Goal: Information Seeking & Learning: Learn about a topic

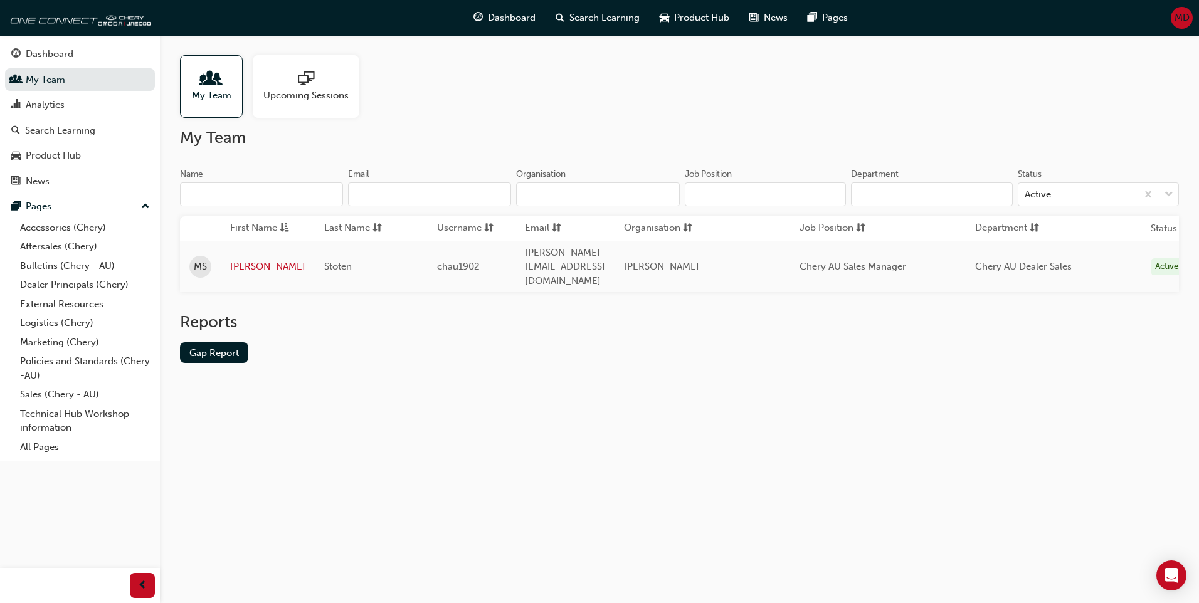
click at [213, 87] on span "people-icon" at bounding box center [211, 80] width 16 height 18
click at [215, 87] on span "people-icon" at bounding box center [211, 80] width 16 height 18
click at [501, 14] on span "Dashboard" at bounding box center [512, 18] width 48 height 14
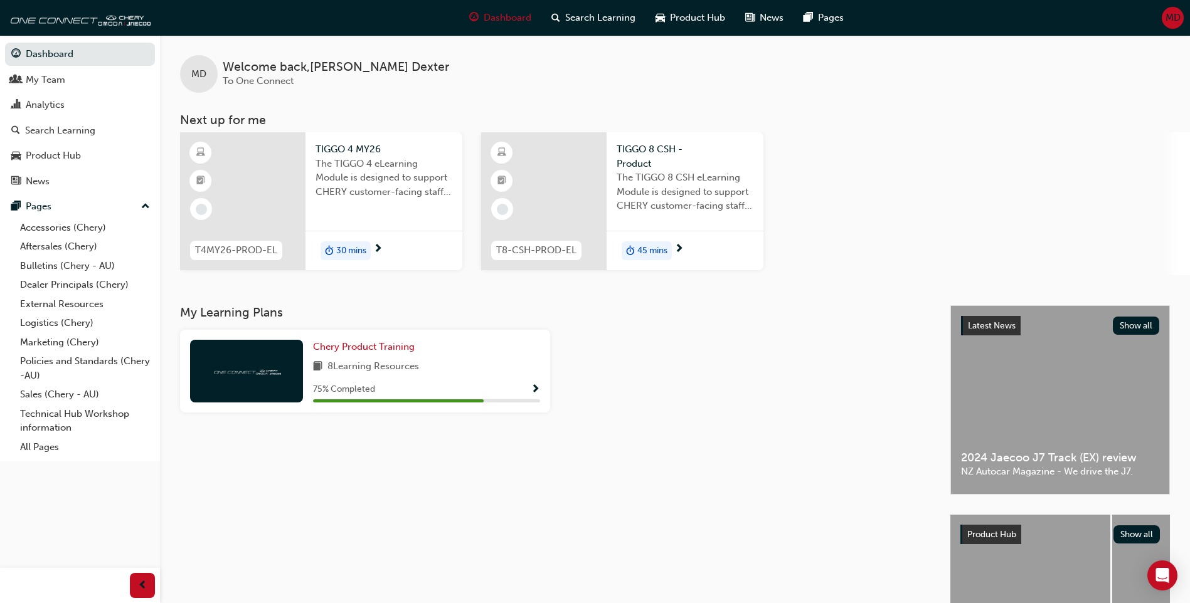
click at [371, 258] on div "30 mins" at bounding box center [383, 251] width 157 height 40
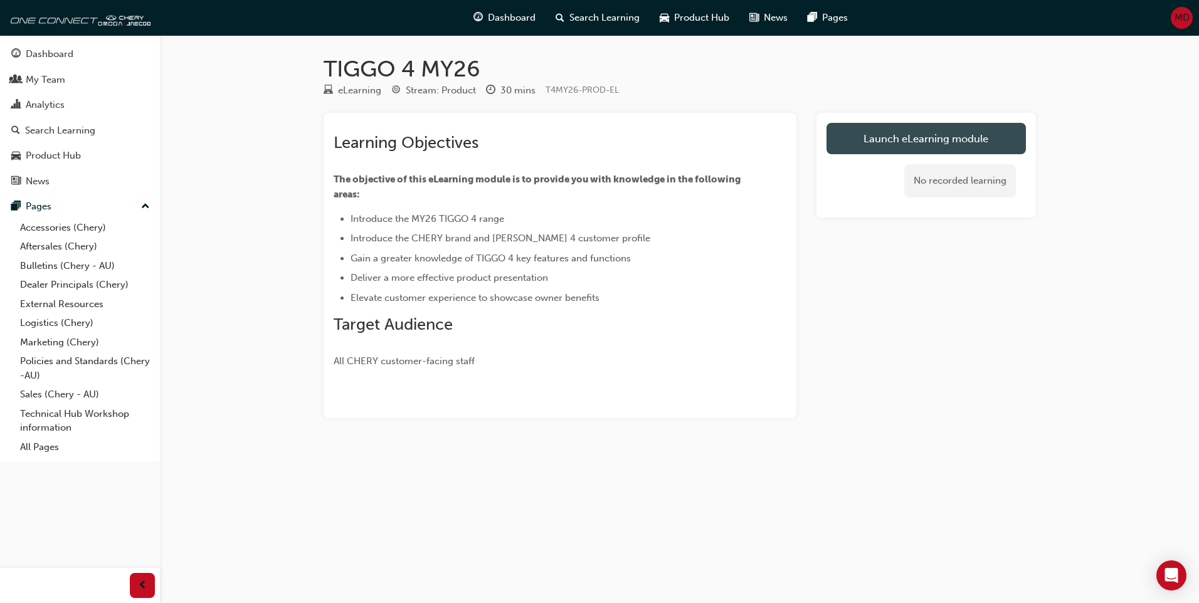
click at [952, 140] on link "Launch eLearning module" at bounding box center [926, 138] width 199 height 31
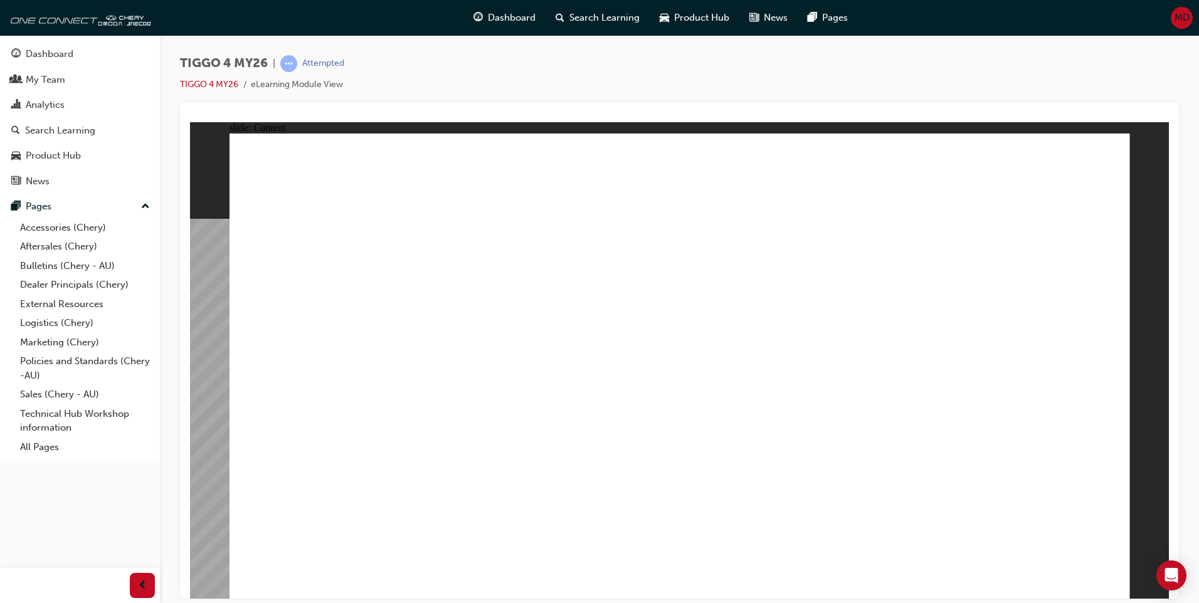
click at [1006, 54] on div "TIGGO 4 MY26 | Attempted TIGGO 4 MY26 eLearning Module View" at bounding box center [679, 303] width 1039 height 537
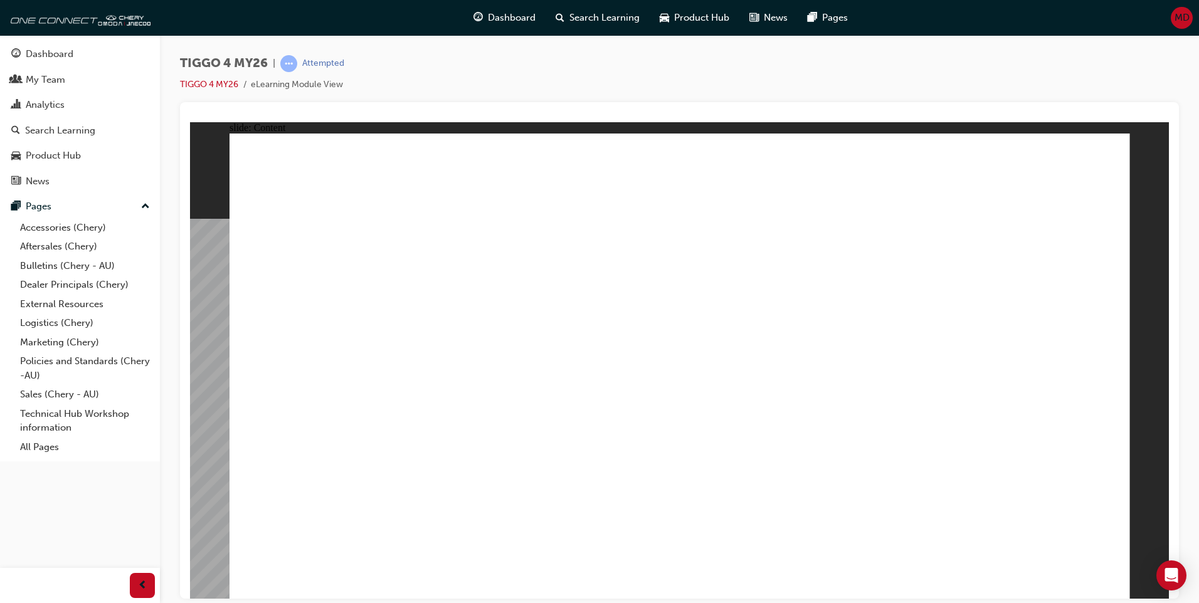
drag, startPoint x: 364, startPoint y: 372, endPoint x: 435, endPoint y: 341, distance: 77.2
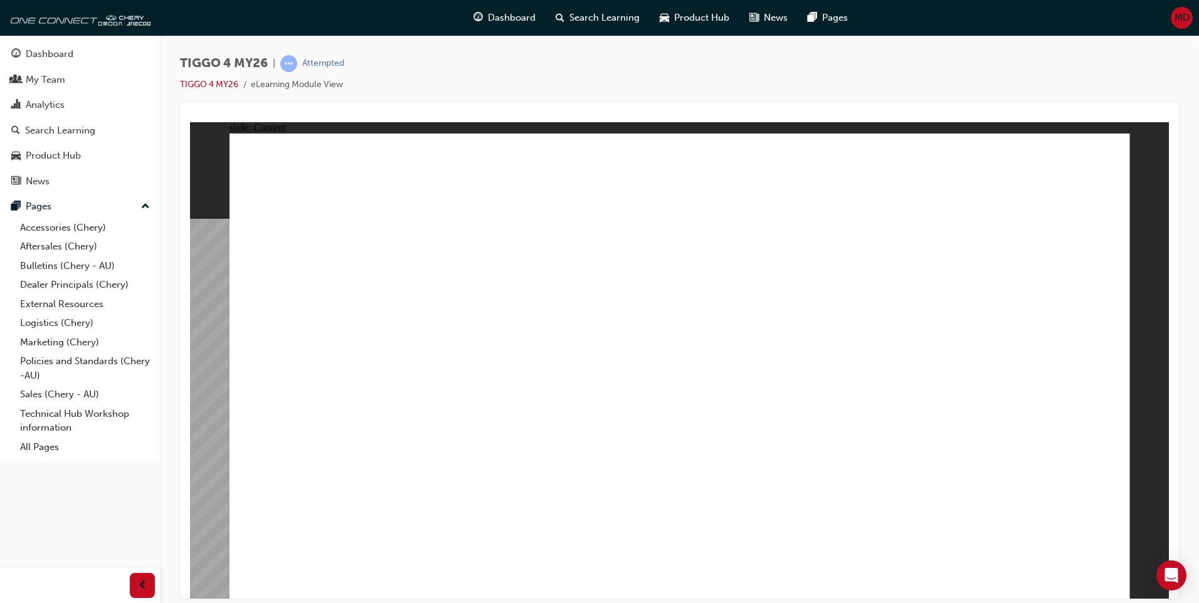
drag, startPoint x: 490, startPoint y: 341, endPoint x: 580, endPoint y: 343, distance: 89.7
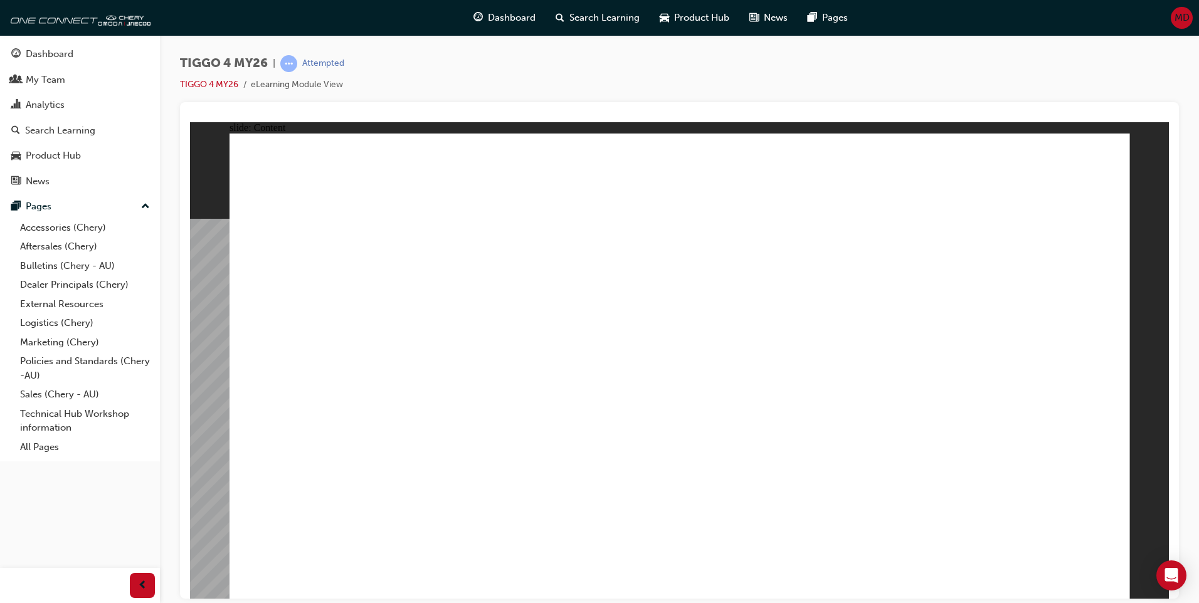
drag, startPoint x: 633, startPoint y: 337, endPoint x: 650, endPoint y: 296, distance: 44.4
drag, startPoint x: 650, startPoint y: 296, endPoint x: 476, endPoint y: 289, distance: 174.5
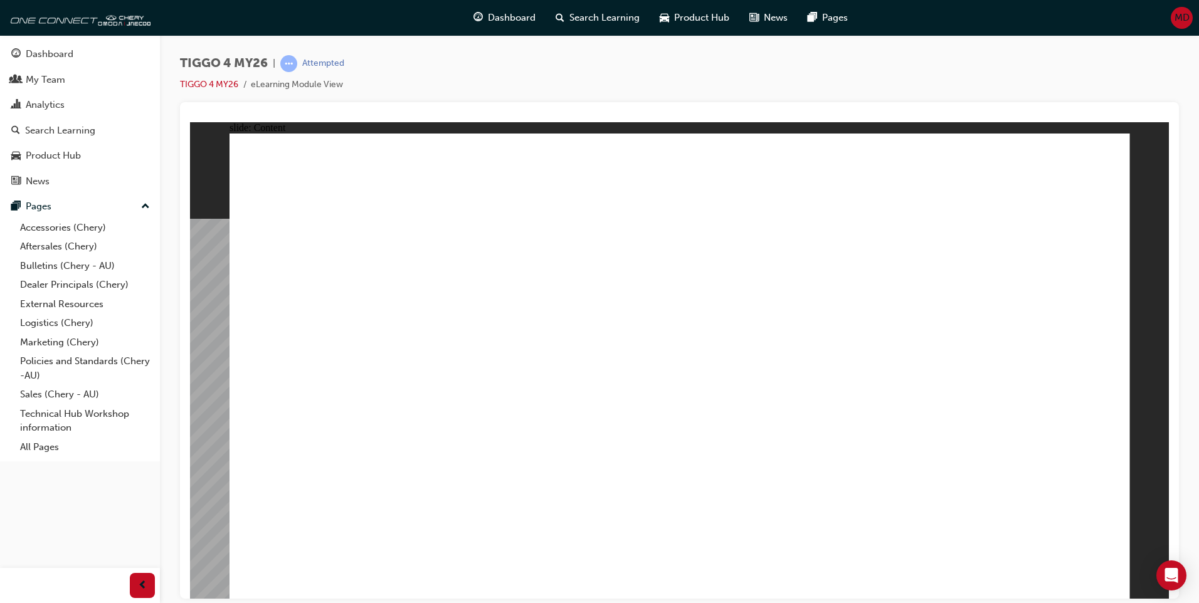
drag, startPoint x: 918, startPoint y: 282, endPoint x: 918, endPoint y: 292, distance: 9.4
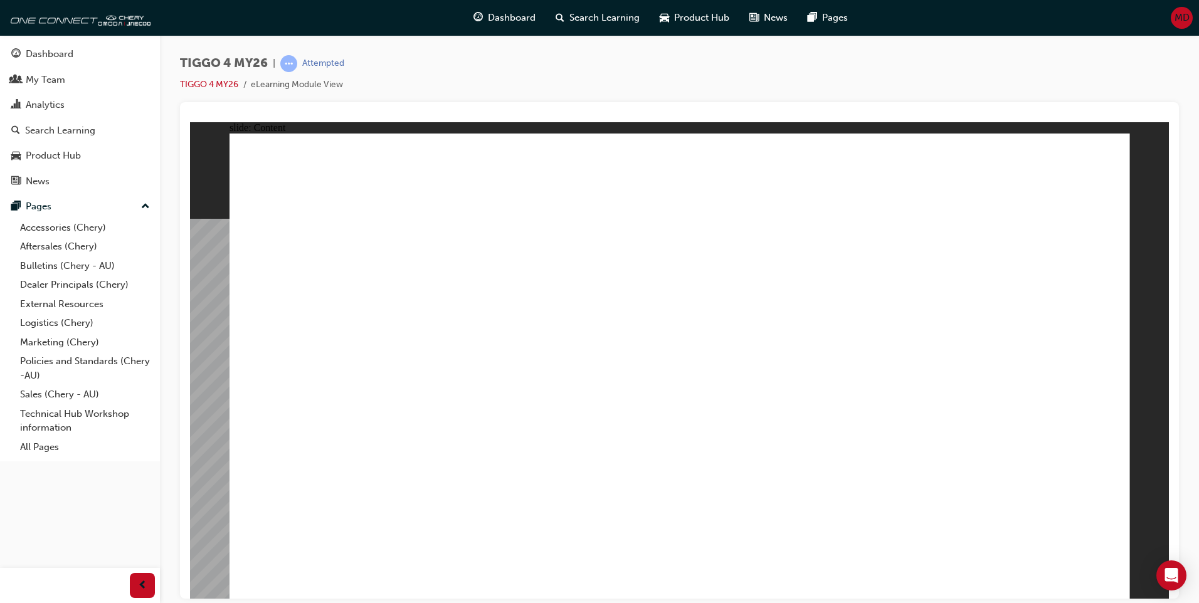
drag, startPoint x: 921, startPoint y: 357, endPoint x: 920, endPoint y: 423, distance: 65.9
drag, startPoint x: 920, startPoint y: 423, endPoint x: 891, endPoint y: 505, distance: 87.3
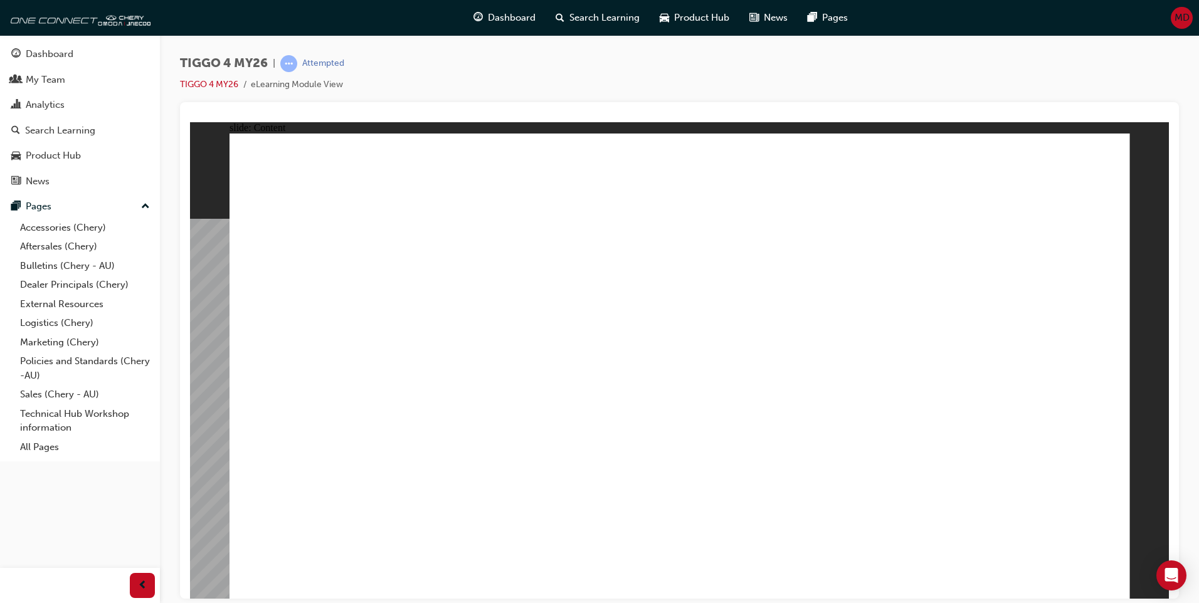
drag, startPoint x: 888, startPoint y: 509, endPoint x: 933, endPoint y: 492, distance: 47.6
drag, startPoint x: 1003, startPoint y: 171, endPoint x: 1012, endPoint y: 558, distance: 387.1
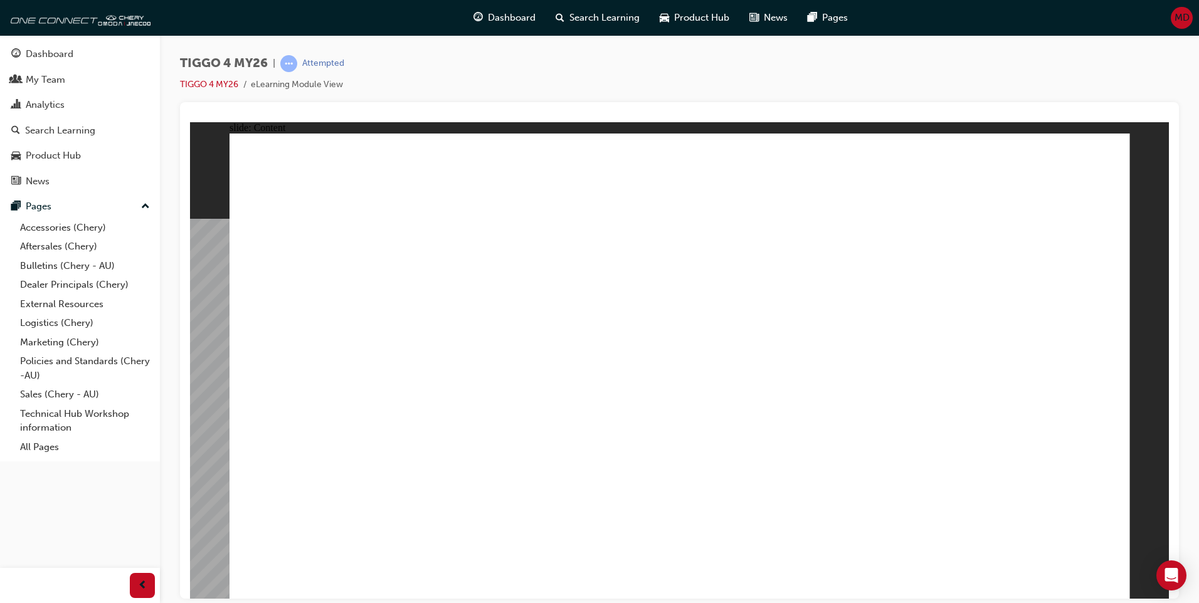
drag, startPoint x: 586, startPoint y: 349, endPoint x: 606, endPoint y: 344, distance: 20.7
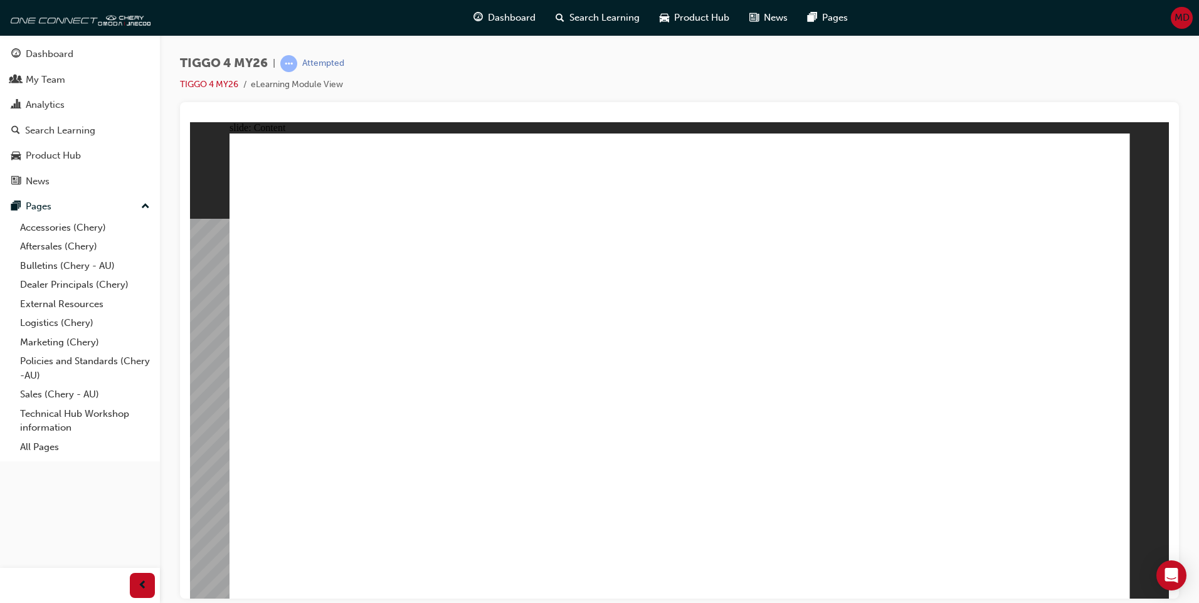
drag, startPoint x: 830, startPoint y: 472, endPoint x: 818, endPoint y: 391, distance: 81.2
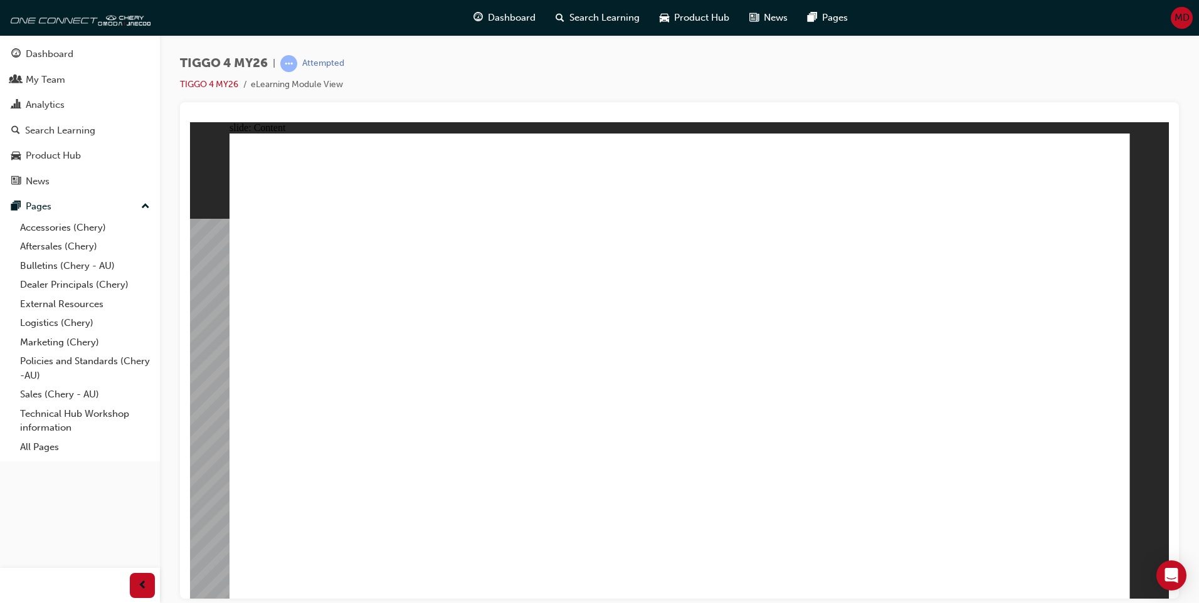
drag, startPoint x: 395, startPoint y: 229, endPoint x: 379, endPoint y: 441, distance: 212.6
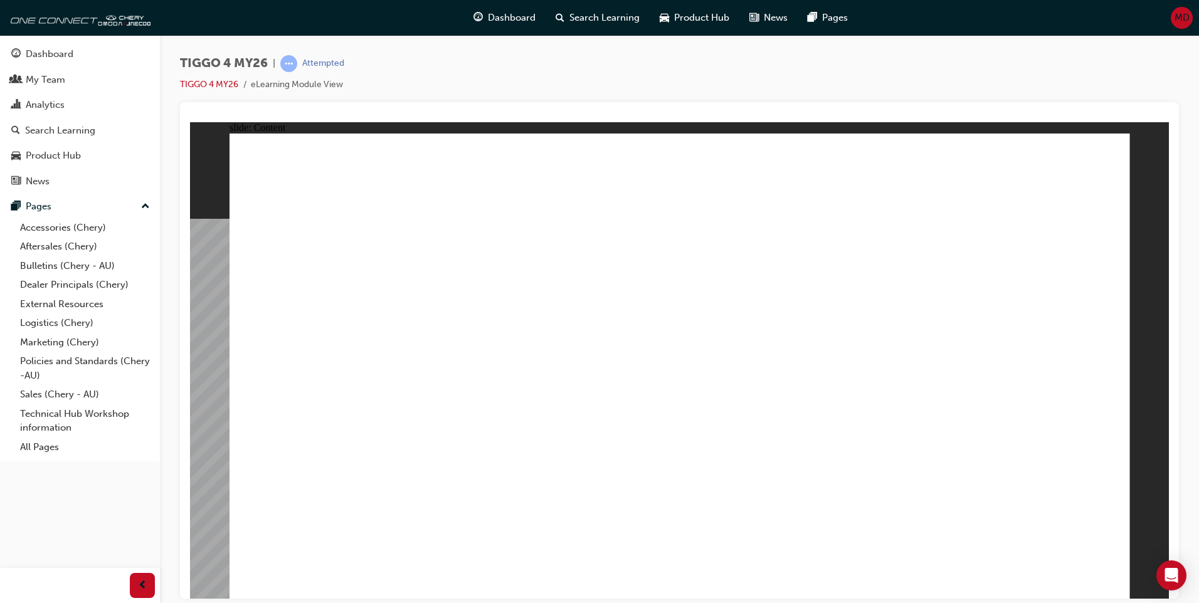
drag, startPoint x: 639, startPoint y: 242, endPoint x: 778, endPoint y: 211, distance: 142.1
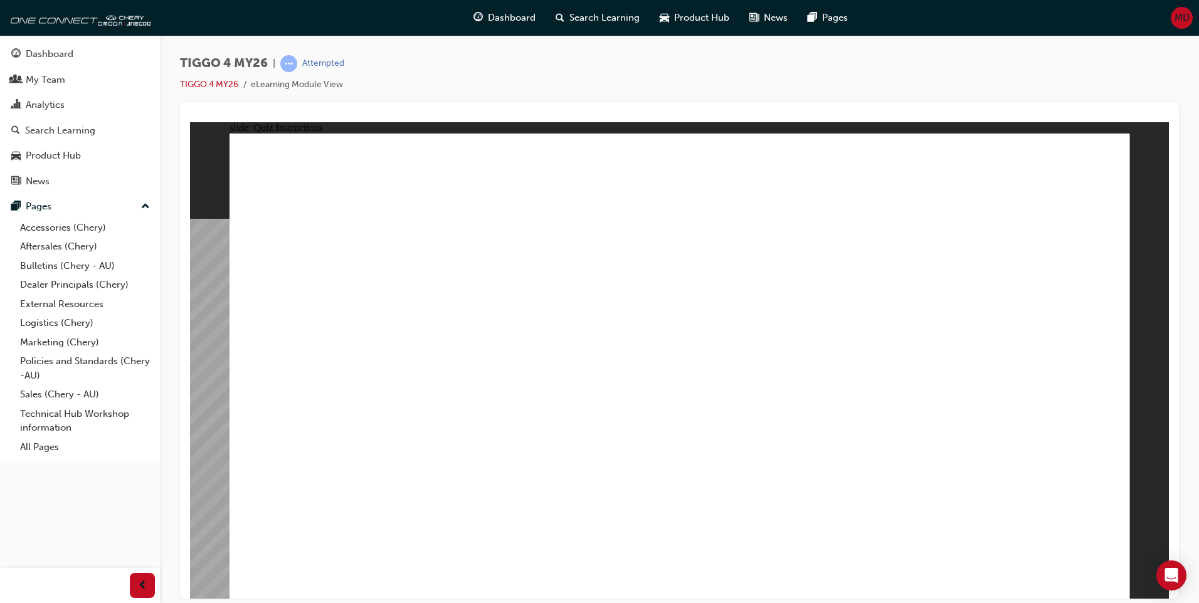
radio input "true"
drag, startPoint x: 651, startPoint y: 446, endPoint x: 674, endPoint y: 443, distance: 23.3
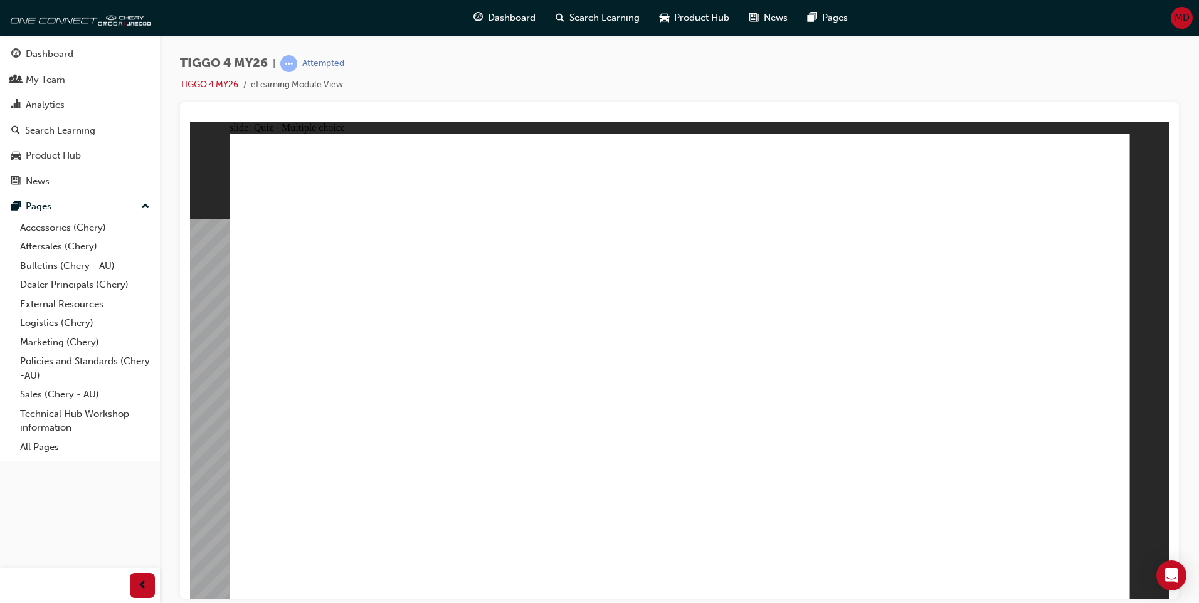
drag, startPoint x: 669, startPoint y: 294, endPoint x: 847, endPoint y: 472, distance: 252.3
drag, startPoint x: 333, startPoint y: 294, endPoint x: 674, endPoint y: 471, distance: 384.6
drag, startPoint x: 504, startPoint y: 292, endPoint x: 492, endPoint y: 475, distance: 183.5
drag, startPoint x: 879, startPoint y: 285, endPoint x: 336, endPoint y: 470, distance: 574.4
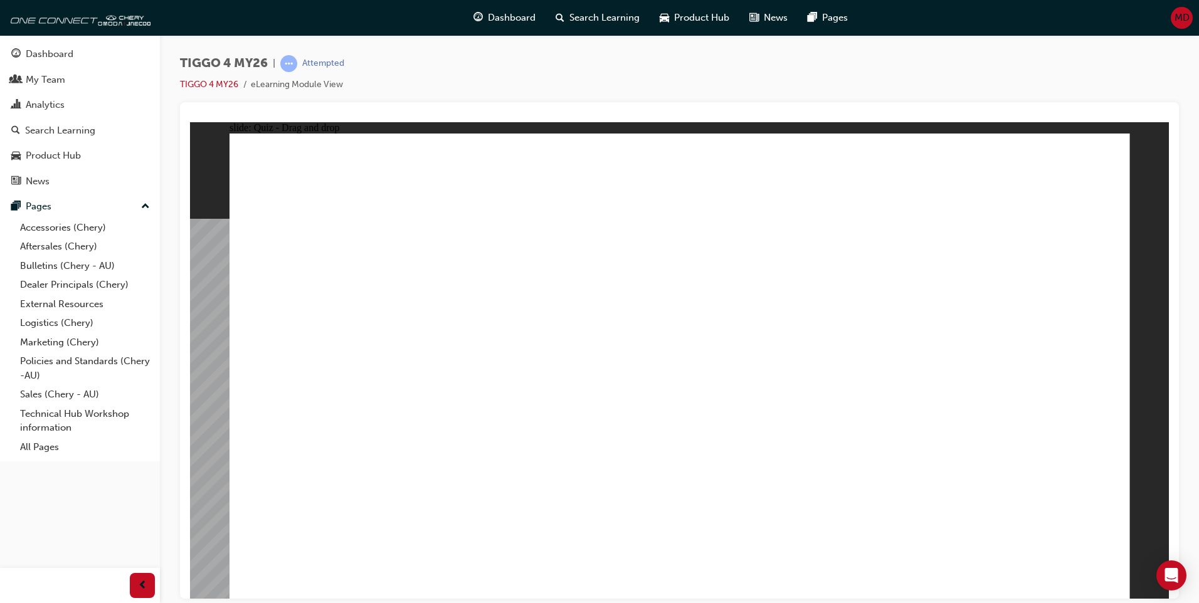
drag, startPoint x: 1052, startPoint y: 289, endPoint x: 1039, endPoint y: 469, distance: 179.9
radio input "true"
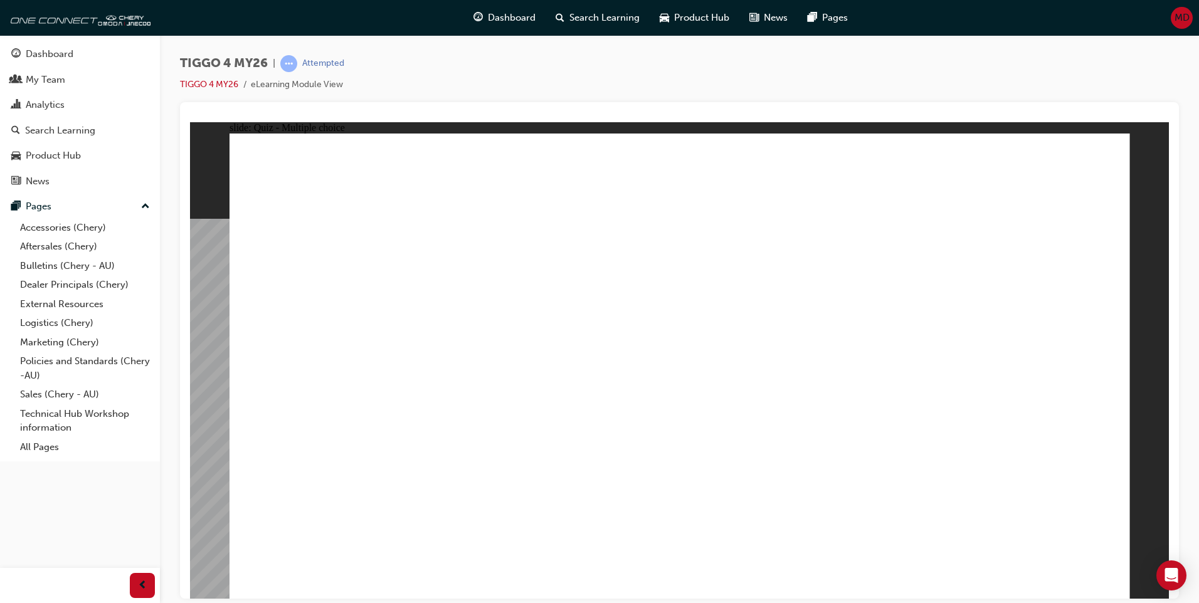
radio input "false"
radio input "true"
drag, startPoint x: 524, startPoint y: 443, endPoint x: 534, endPoint y: 437, distance: 11.3
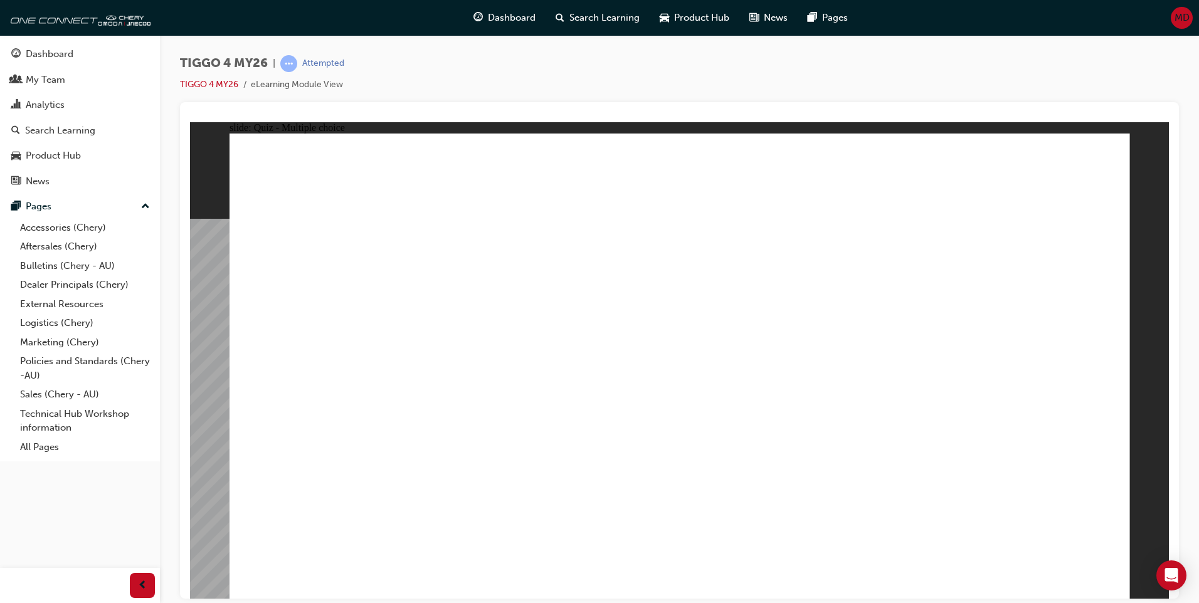
radio input "true"
drag, startPoint x: 594, startPoint y: 447, endPoint x: 564, endPoint y: 458, distance: 32.4
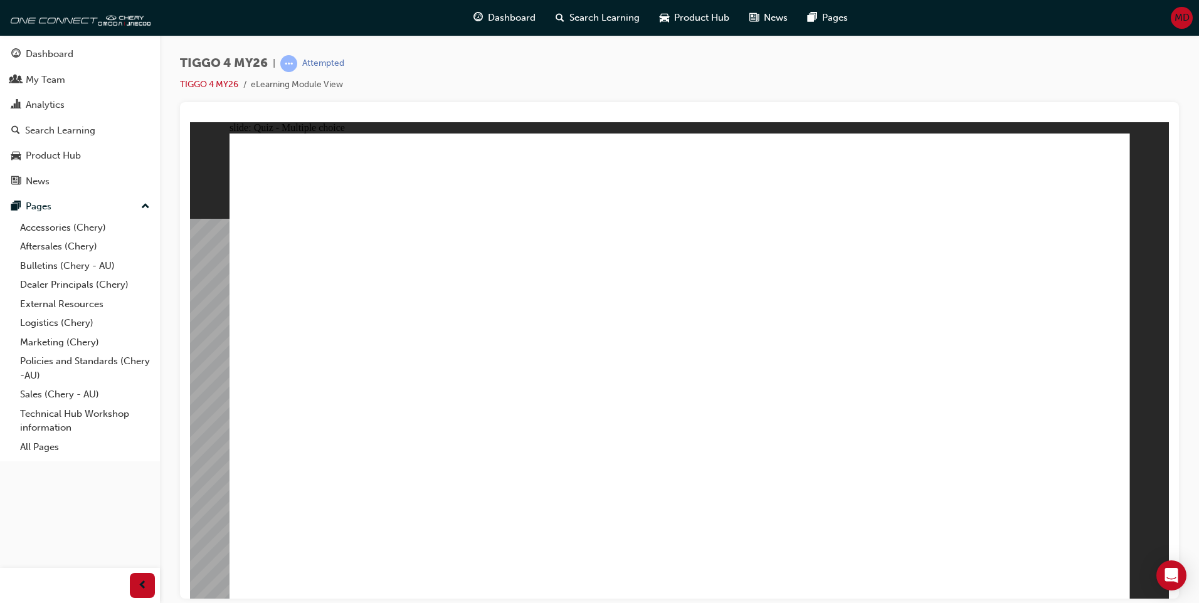
drag, startPoint x: 336, startPoint y: 326, endPoint x: 972, endPoint y: 255, distance: 640.5
drag, startPoint x: 501, startPoint y: 371, endPoint x: 951, endPoint y: 299, distance: 456.7
drag, startPoint x: 512, startPoint y: 413, endPoint x: 990, endPoint y: 324, distance: 485.7
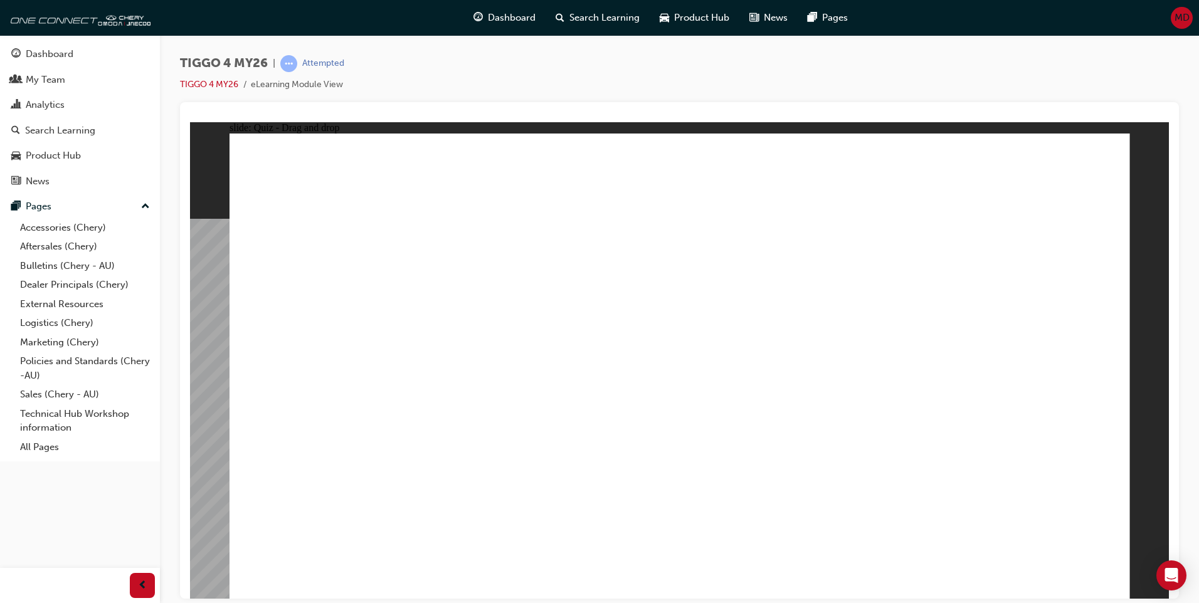
drag, startPoint x: 332, startPoint y: 469, endPoint x: 975, endPoint y: 369, distance: 651.2
drag, startPoint x: 502, startPoint y: 327, endPoint x: 741, endPoint y: 259, distance: 247.8
drag, startPoint x: 368, startPoint y: 422, endPoint x: 763, endPoint y: 297, distance: 414.4
drag, startPoint x: 349, startPoint y: 377, endPoint x: 771, endPoint y: 292, distance: 430.5
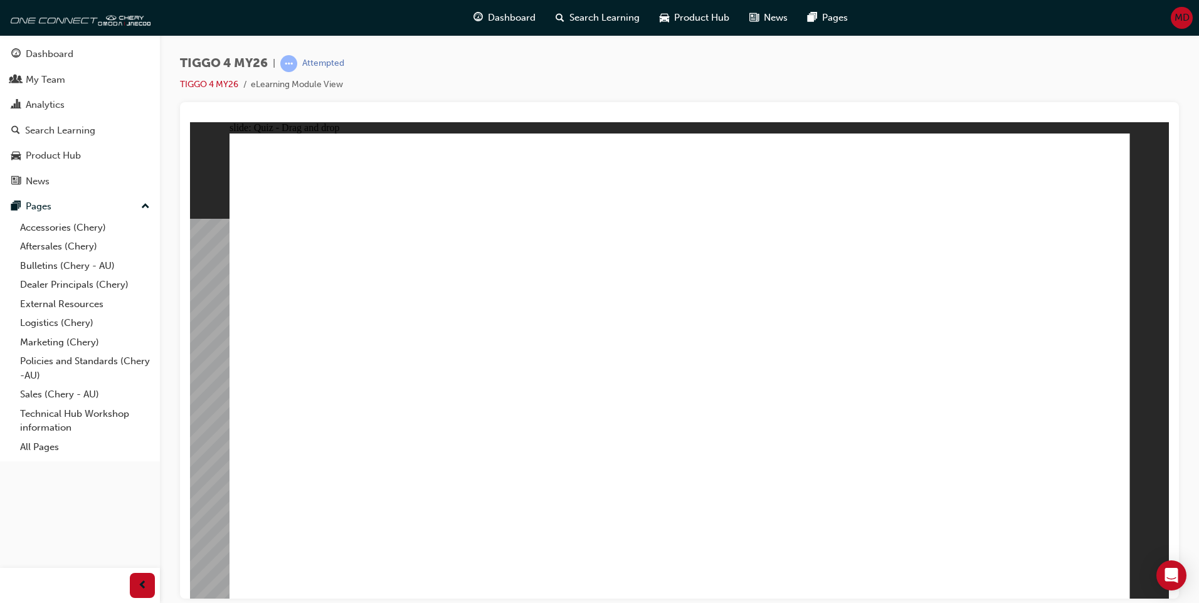
radio input "true"
drag, startPoint x: 591, startPoint y: 469, endPoint x: 566, endPoint y: 456, distance: 27.5
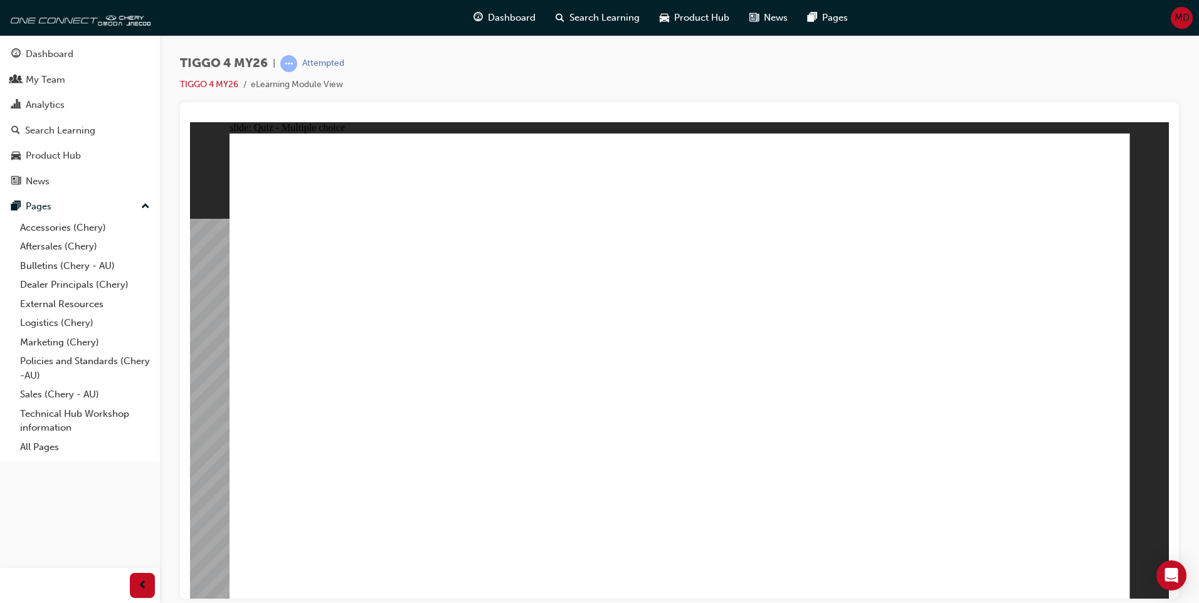
radio input "true"
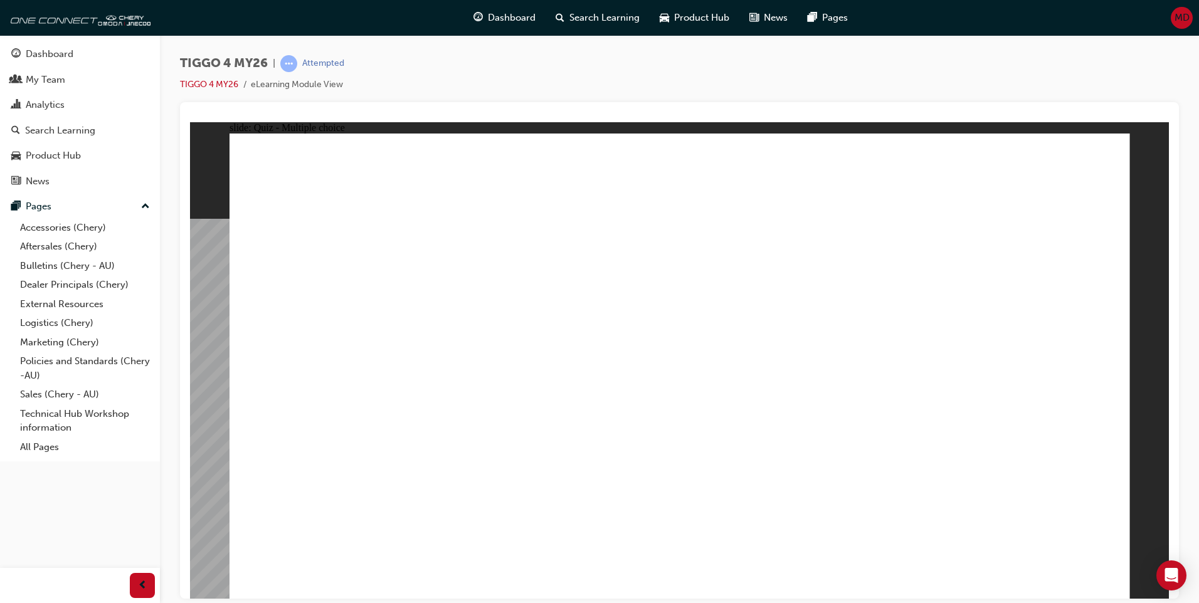
radio input "true"
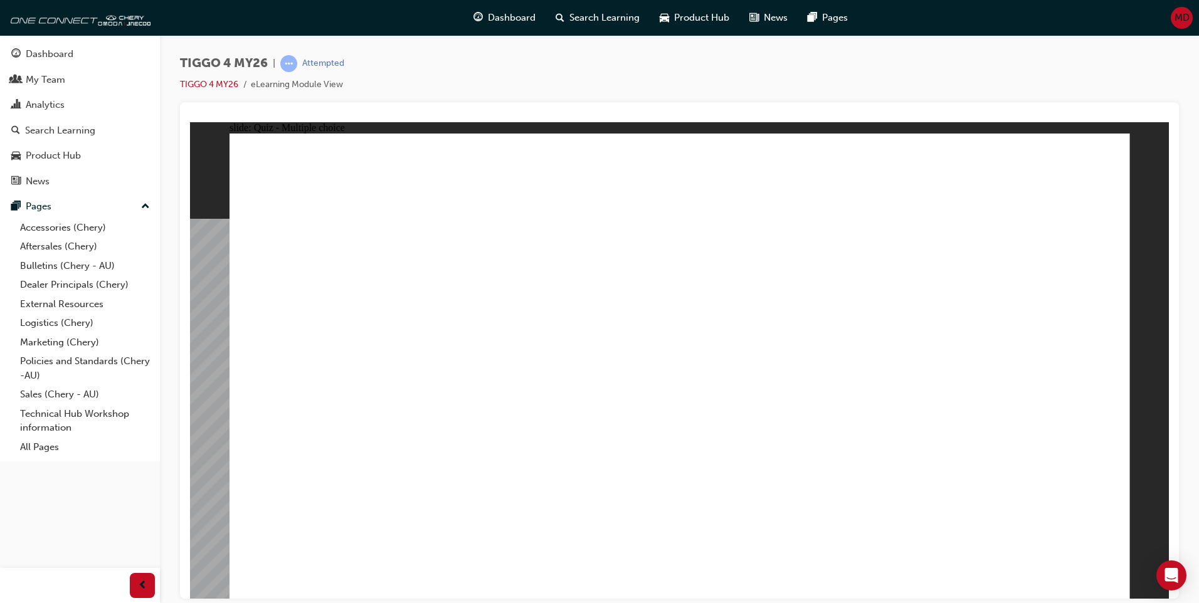
radio input "true"
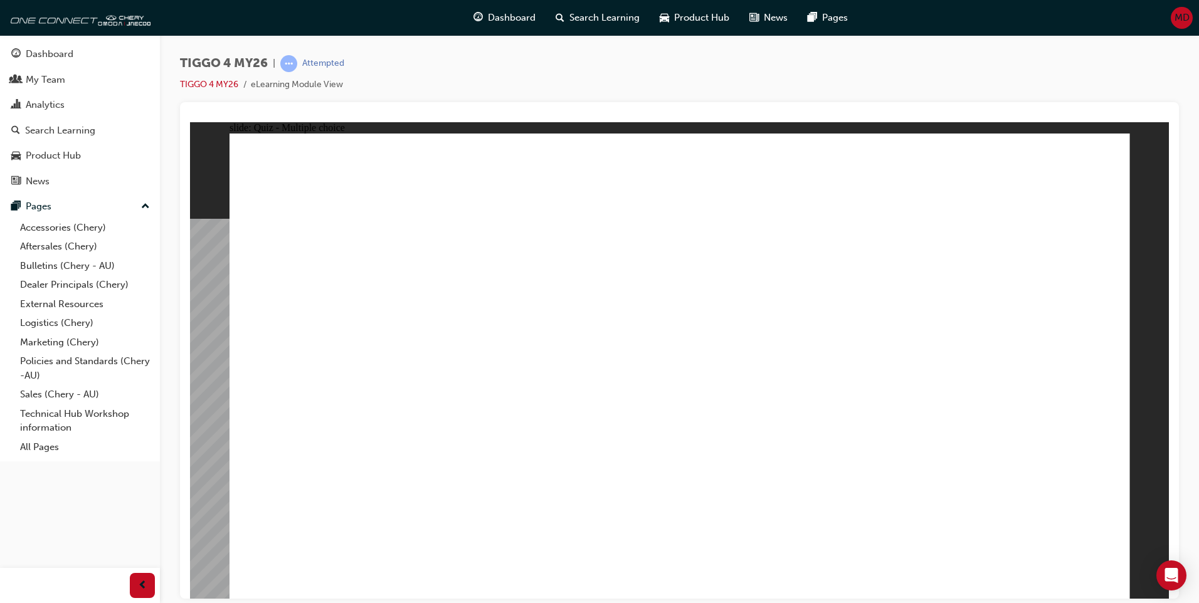
radio input "true"
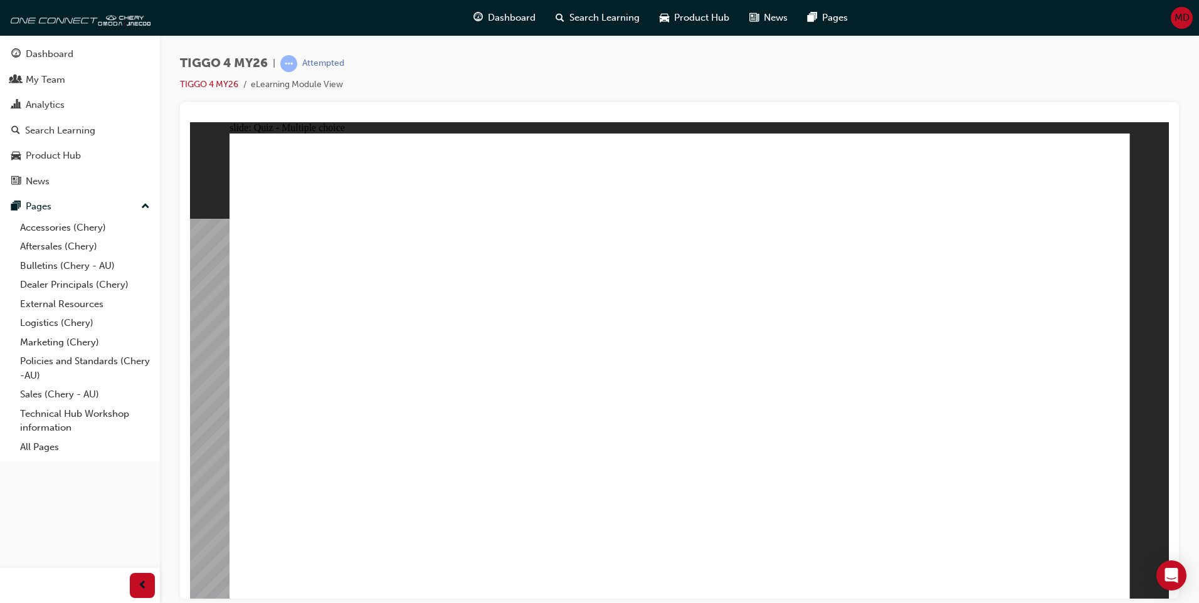
drag, startPoint x: 334, startPoint y: 299, endPoint x: 662, endPoint y: 485, distance: 377.2
drag, startPoint x: 1024, startPoint y: 296, endPoint x: 909, endPoint y: 352, distance: 128.5
drag, startPoint x: 844, startPoint y: 292, endPoint x: 308, endPoint y: 474, distance: 565.5
drag, startPoint x: 464, startPoint y: 286, endPoint x: 469, endPoint y: 470, distance: 183.8
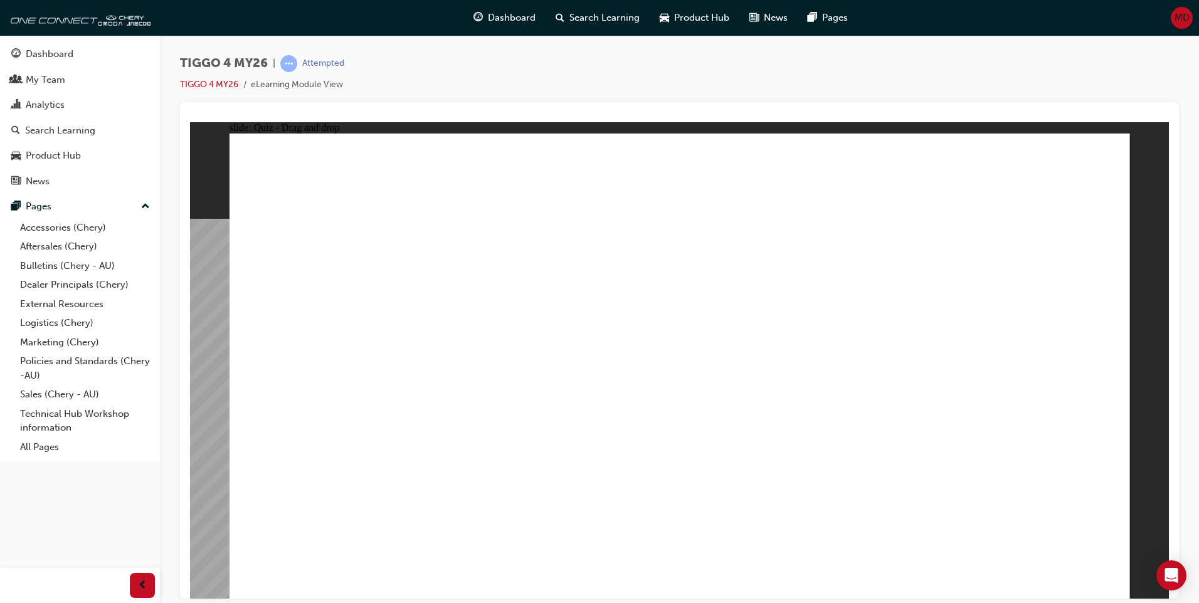
drag, startPoint x: 687, startPoint y: 288, endPoint x: 855, endPoint y: 464, distance: 243.5
radio input "true"
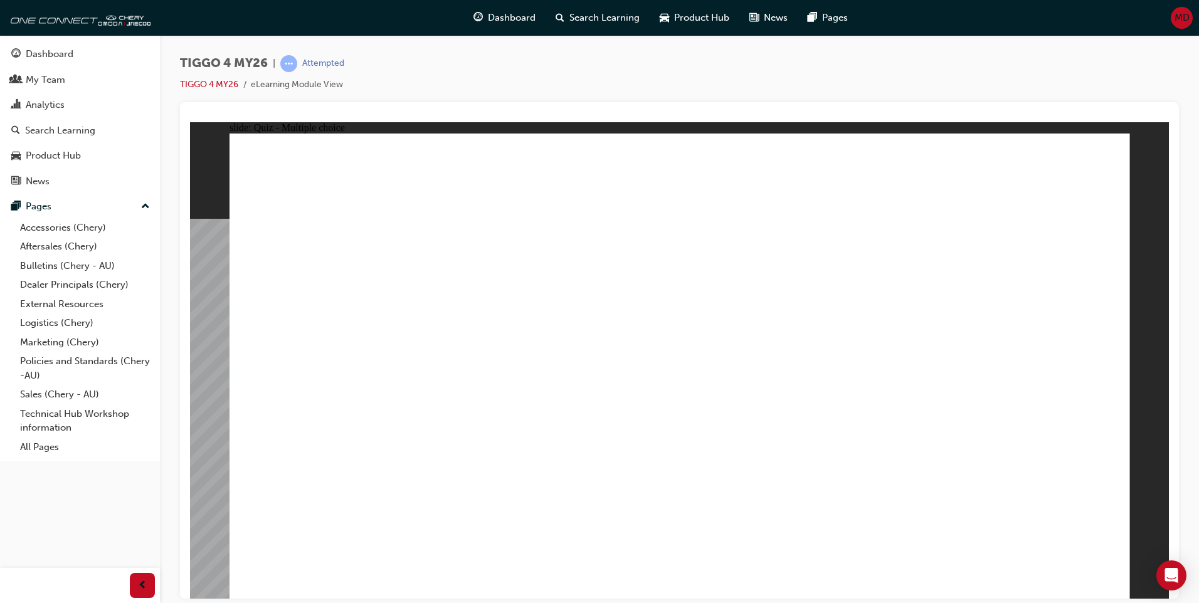
radio input "true"
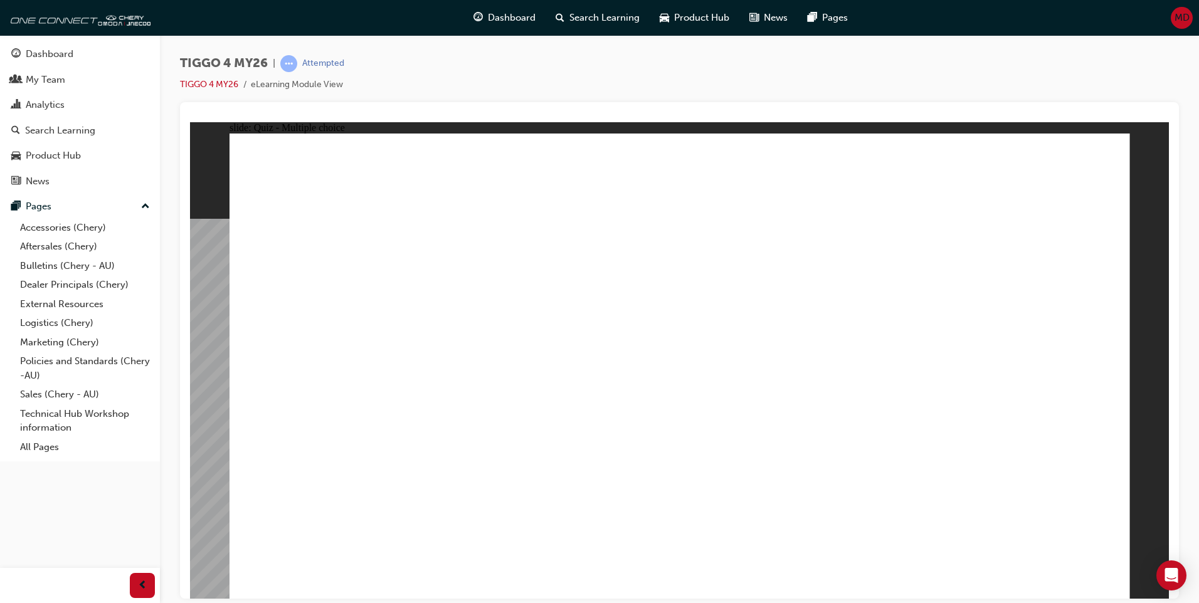
drag, startPoint x: 386, startPoint y: 322, endPoint x: 1055, endPoint y: 252, distance: 673.0
drag, startPoint x: 342, startPoint y: 379, endPoint x: 951, endPoint y: 295, distance: 614.1
drag, startPoint x: 545, startPoint y: 369, endPoint x: 956, endPoint y: 331, distance: 413.3
drag, startPoint x: 507, startPoint y: 423, endPoint x: 929, endPoint y: 368, distance: 425.7
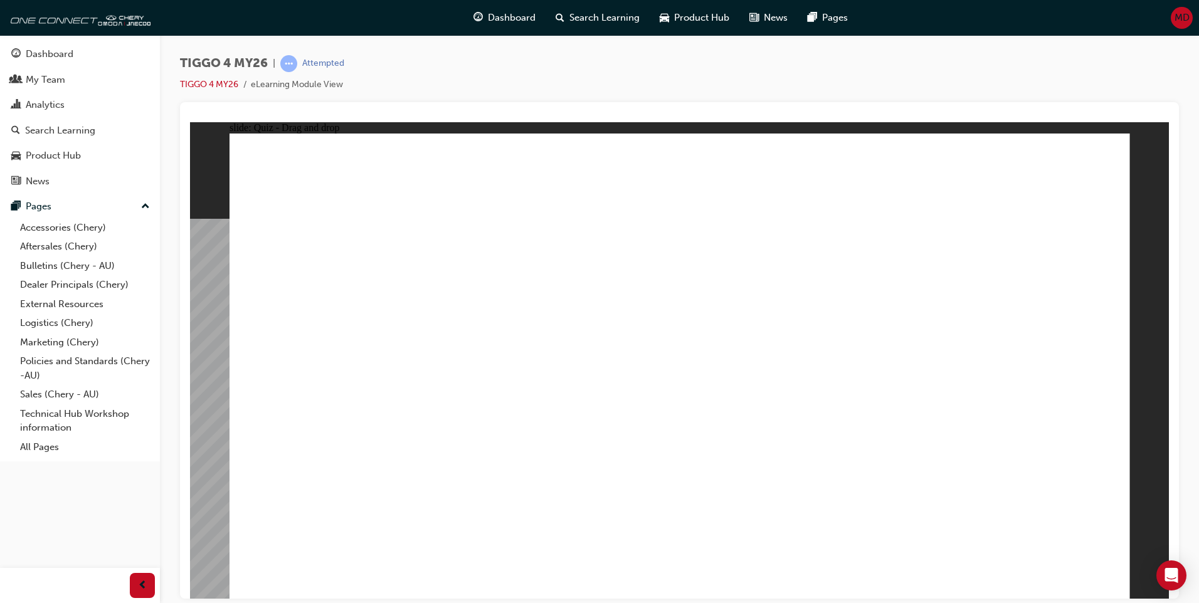
drag, startPoint x: 302, startPoint y: 470, endPoint x: 623, endPoint y: 394, distance: 330.0
drag, startPoint x: 542, startPoint y: 330, endPoint x: 593, endPoint y: 315, distance: 53.6
drag, startPoint x: 608, startPoint y: 395, endPoint x: 754, endPoint y: 307, distance: 170.8
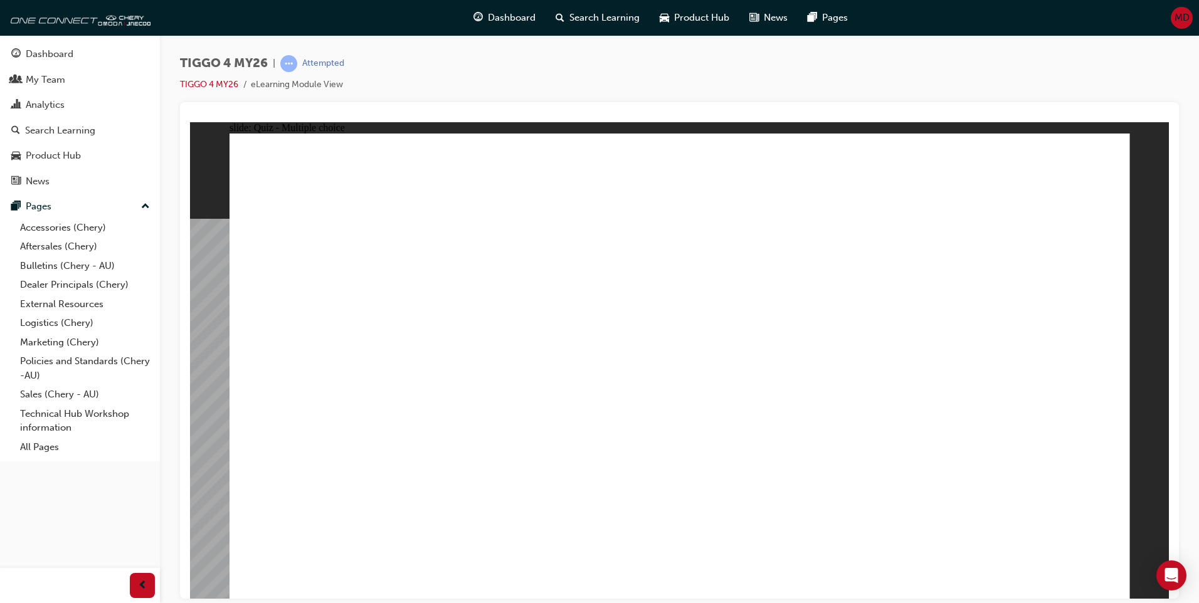
radio input "true"
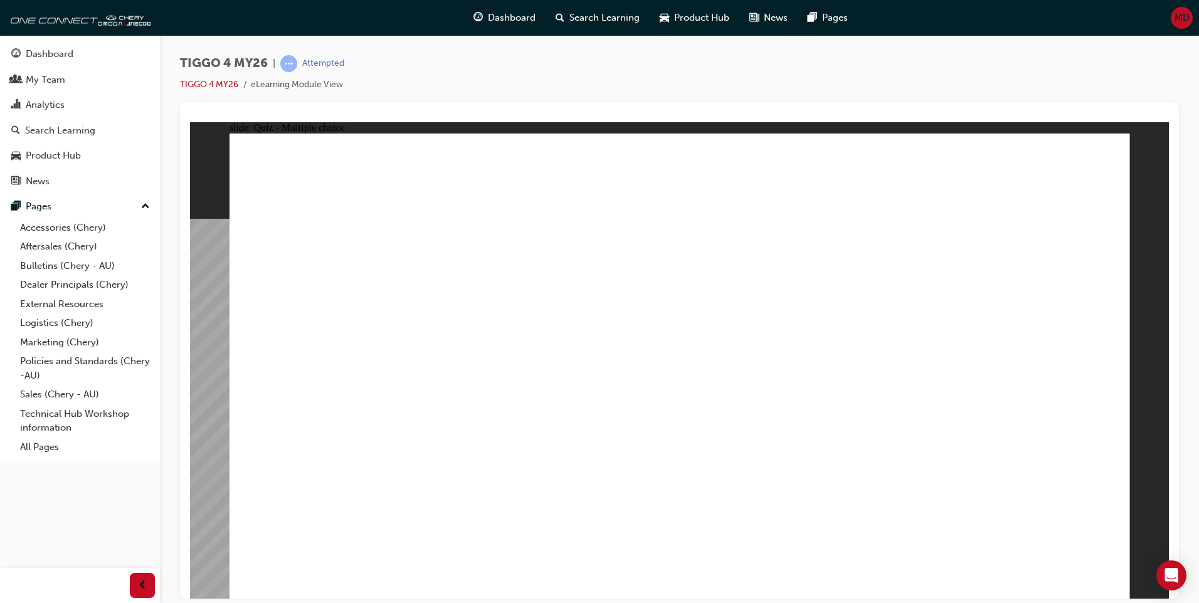
radio input "true"
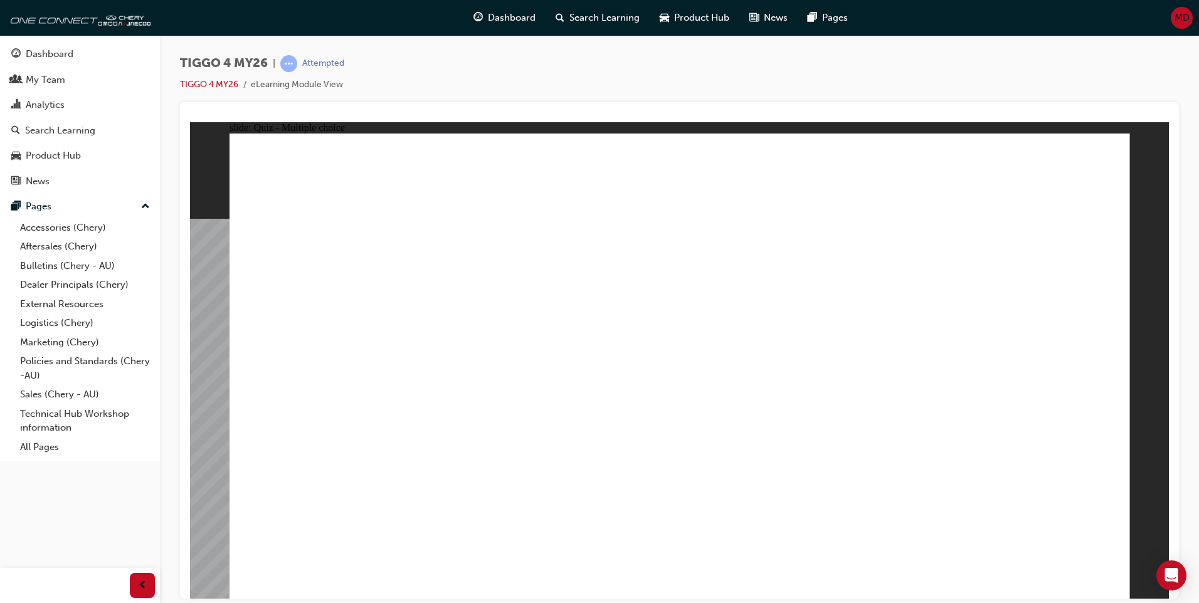
radio input "true"
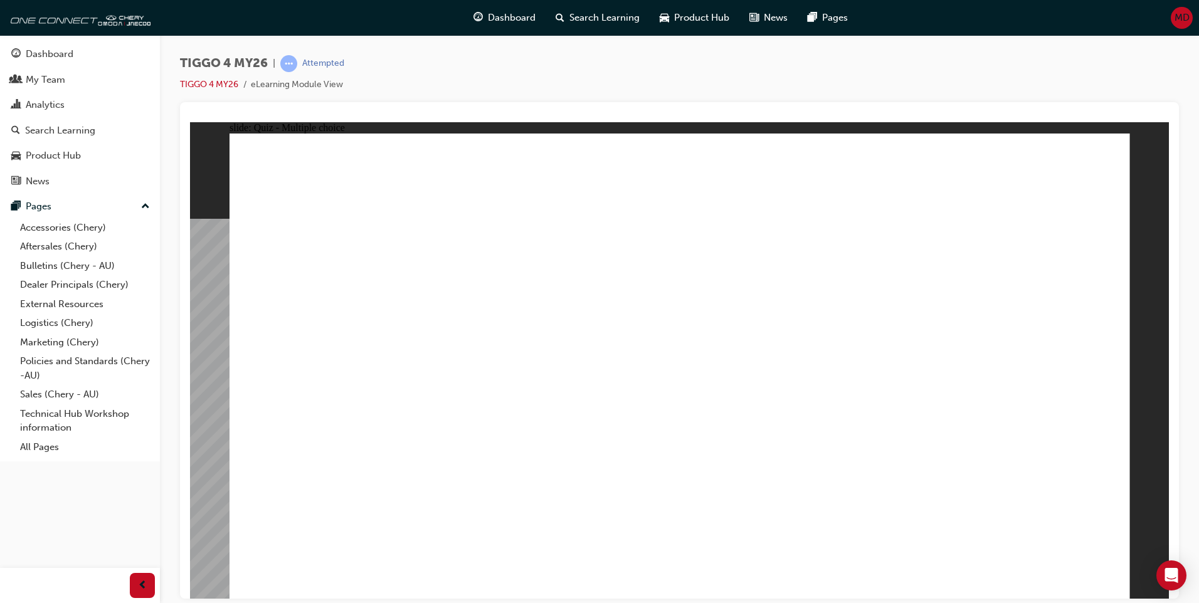
drag, startPoint x: 674, startPoint y: 361, endPoint x: 588, endPoint y: 415, distance: 101.3
radio input "true"
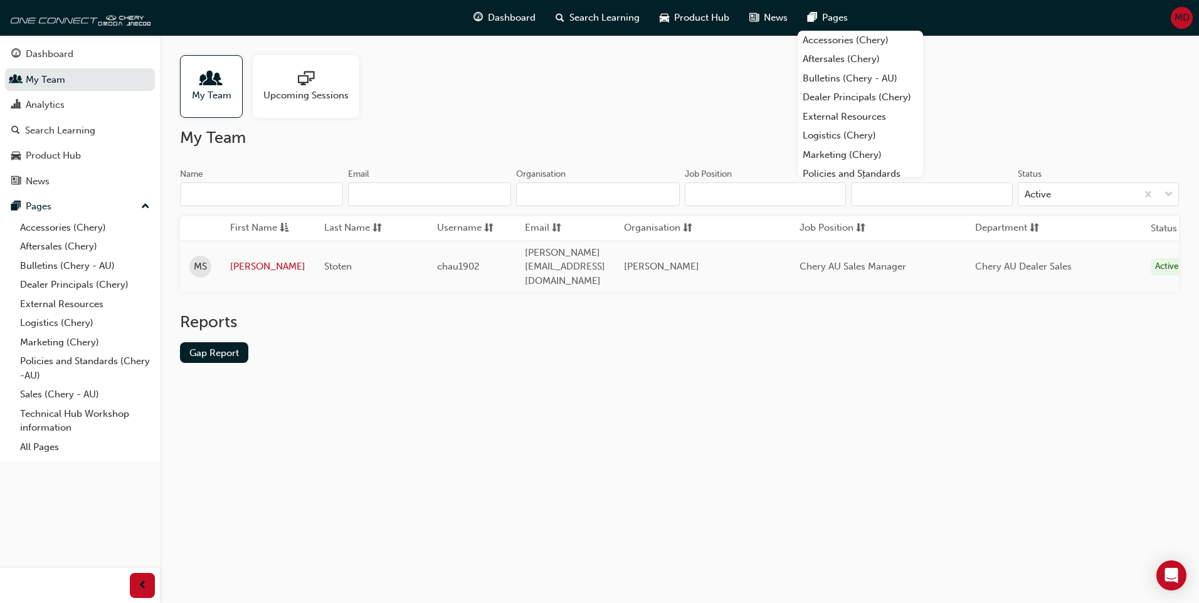
click at [216, 99] on span "My Team" at bounding box center [212, 95] width 40 height 14
click at [61, 56] on div "Dashboard" at bounding box center [50, 54] width 48 height 14
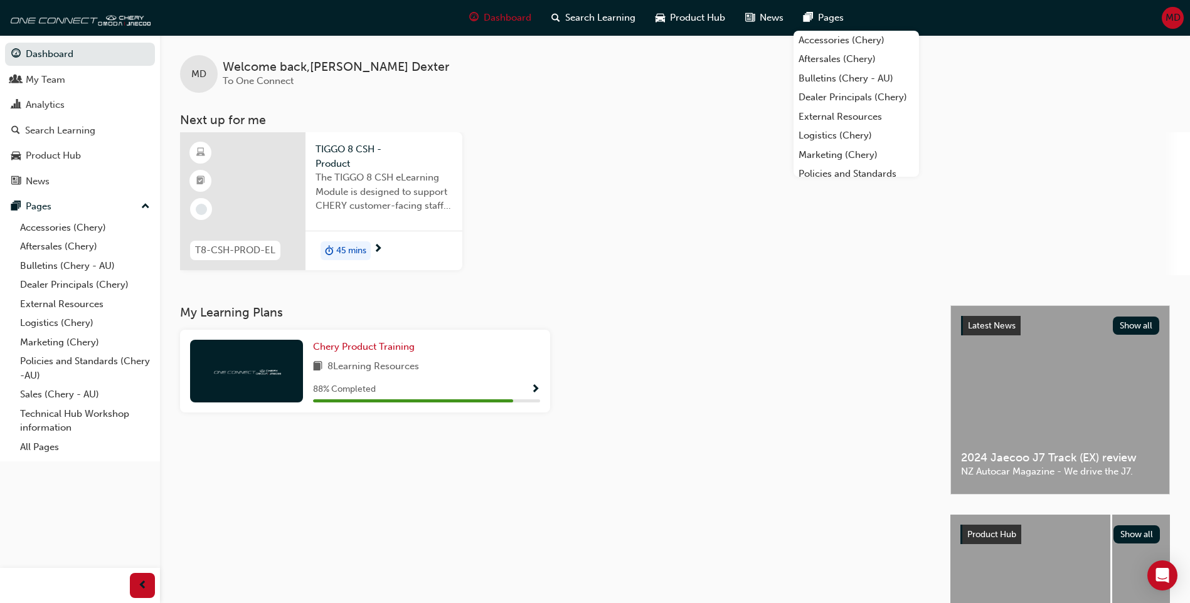
click at [726, 273] on div "T8-CSH-PROD-EL TIGGO 8 CSH - Product The TIGGO 8 CSH eLearning Module is design…" at bounding box center [685, 203] width 1010 height 143
click at [721, 273] on div "T8-CSH-PROD-EL TIGGO 8 CSH - Product The TIGGO 8 CSH eLearning Module is design…" at bounding box center [685, 203] width 1010 height 143
click at [736, 270] on div "T8-CSH-PROD-EL TIGGO 8 CSH - Product The TIGGO 8 CSH eLearning Module is design…" at bounding box center [685, 203] width 1010 height 143
click at [381, 233] on div "45 mins" at bounding box center [383, 251] width 157 height 40
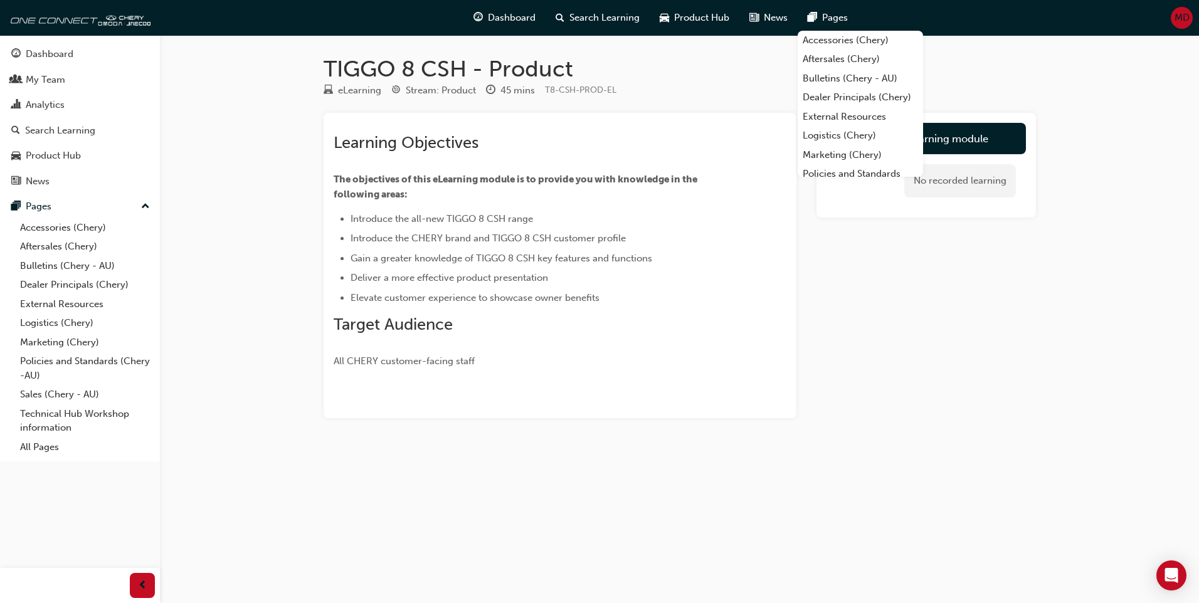
click at [1018, 410] on div "Launch eLearning module No recorded learning" at bounding box center [927, 265] width 220 height 305
click at [990, 132] on link "Launch eLearning module" at bounding box center [926, 138] width 199 height 31
